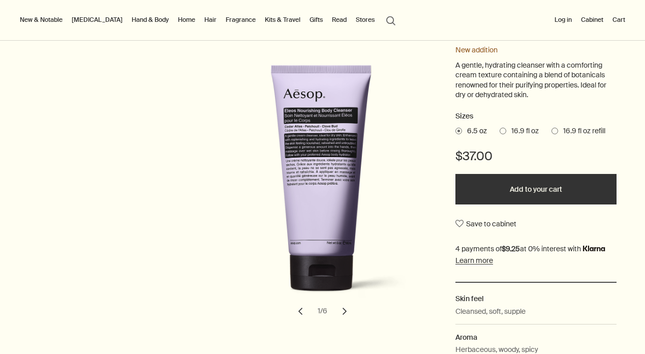
scroll to position [135, 0]
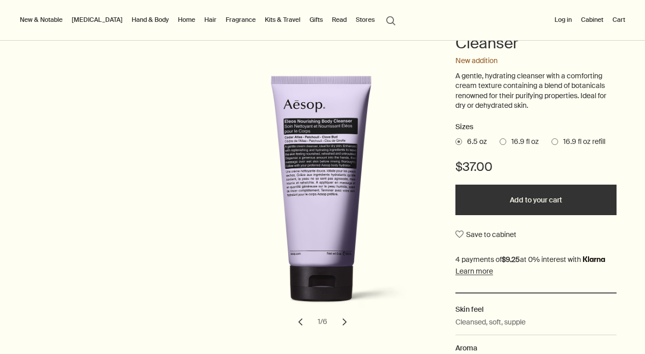
click at [500, 139] on span at bounding box center [503, 141] width 7 height 7
click at [500, 139] on input "16.9 fl oz" at bounding box center [500, 140] width 0 height 7
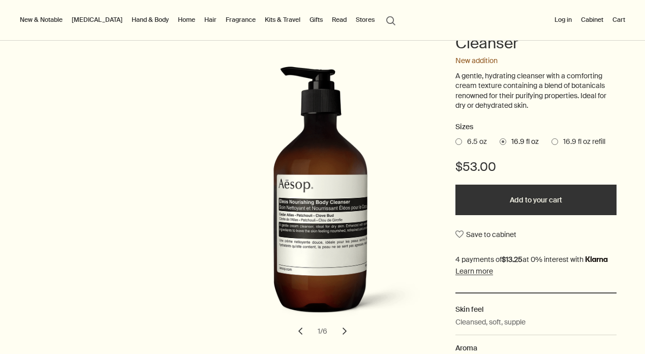
click at [457, 138] on span at bounding box center [459, 141] width 7 height 7
click at [456, 138] on input "6.5 oz" at bounding box center [456, 140] width 0 height 7
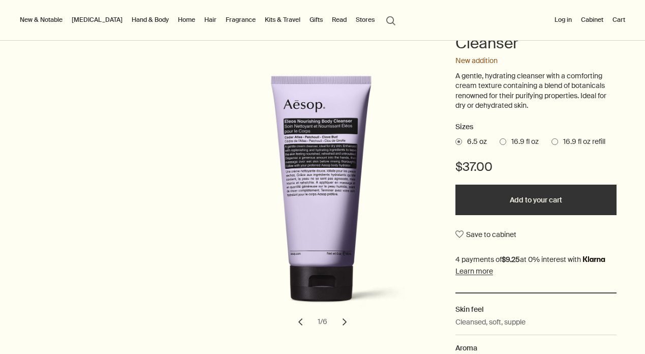
click at [529, 138] on span "16.9 fl oz" at bounding box center [523, 142] width 33 height 10
click at [500, 138] on input "16.9 fl oz" at bounding box center [500, 140] width 0 height 7
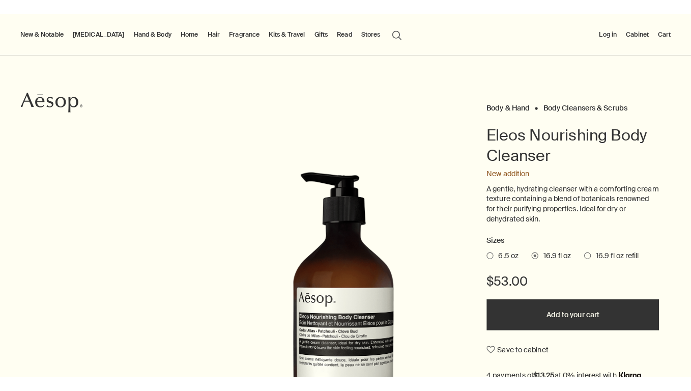
scroll to position [32, 0]
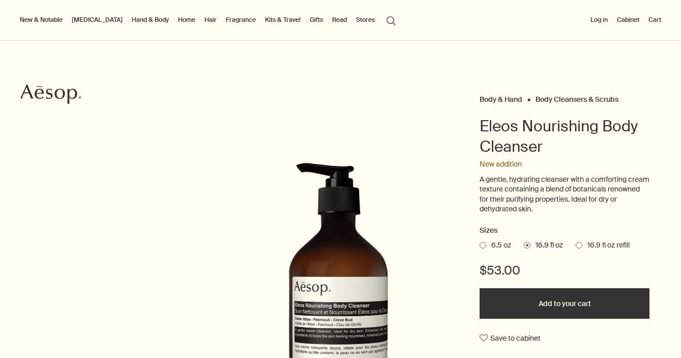
click at [645, 22] on div "New & Notable New additions Evergreen Exhilaration Lucent Facial Refiner Eleos …" at bounding box center [340, 20] width 681 height 41
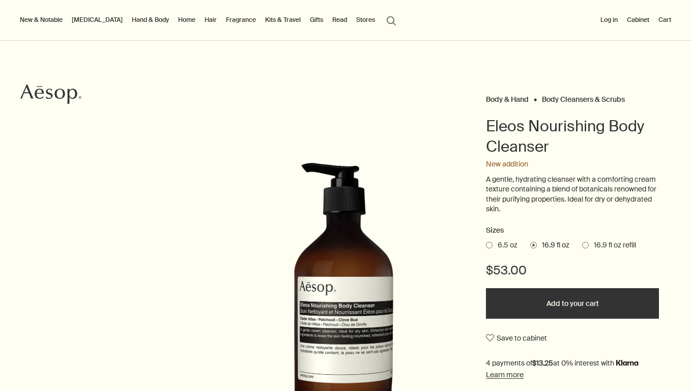
drag, startPoint x: 687, startPoint y: 24, endPoint x: 682, endPoint y: 79, distance: 54.6
click at [645, 79] on div "Skip to main content Standard delivery is complimentary on orders over $51. Enj…" at bounding box center [345, 163] width 691 height 391
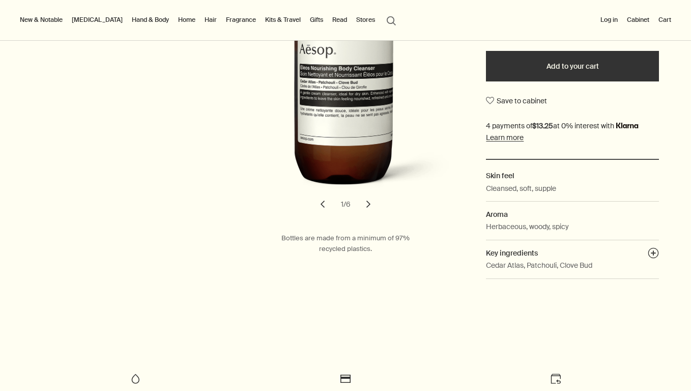
scroll to position [325, 0]
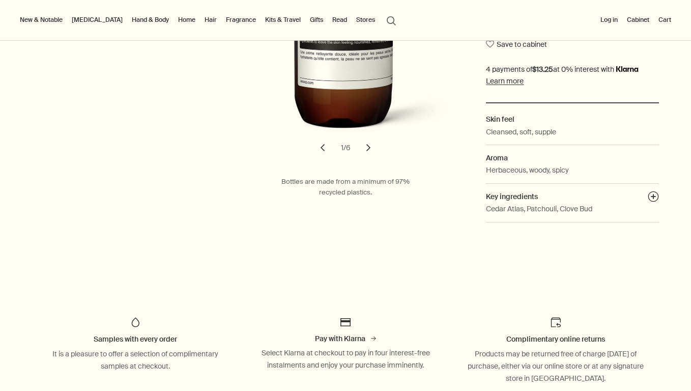
click at [365, 142] on button "chevron" at bounding box center [368, 147] width 22 height 22
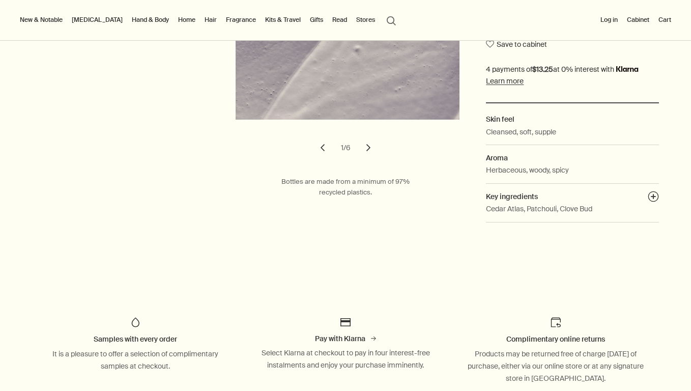
click at [365, 142] on button "chevron" at bounding box center [368, 147] width 22 height 22
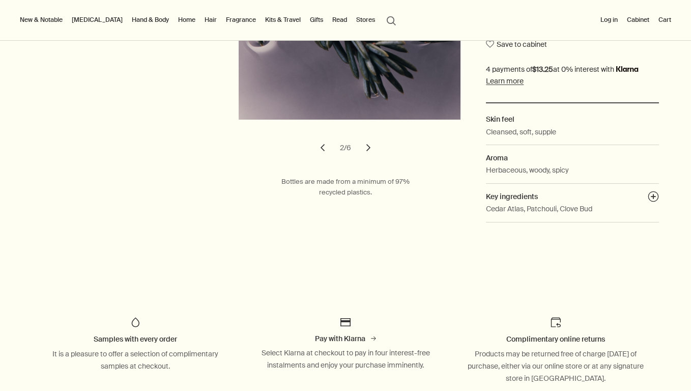
click at [365, 142] on button "chevron" at bounding box center [368, 147] width 22 height 22
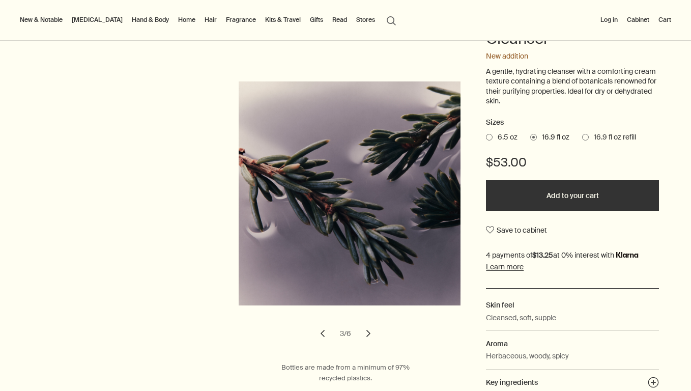
scroll to position [0, 0]
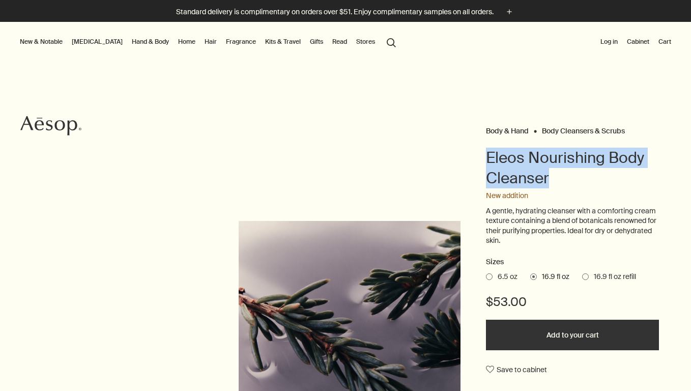
drag, startPoint x: 548, startPoint y: 178, endPoint x: 481, endPoint y: 160, distance: 69.6
click at [486, 160] on h1 "Eleos Nourishing Body Cleanser" at bounding box center [572, 167] width 173 height 41
